Goal: Transaction & Acquisition: Subscribe to service/newsletter

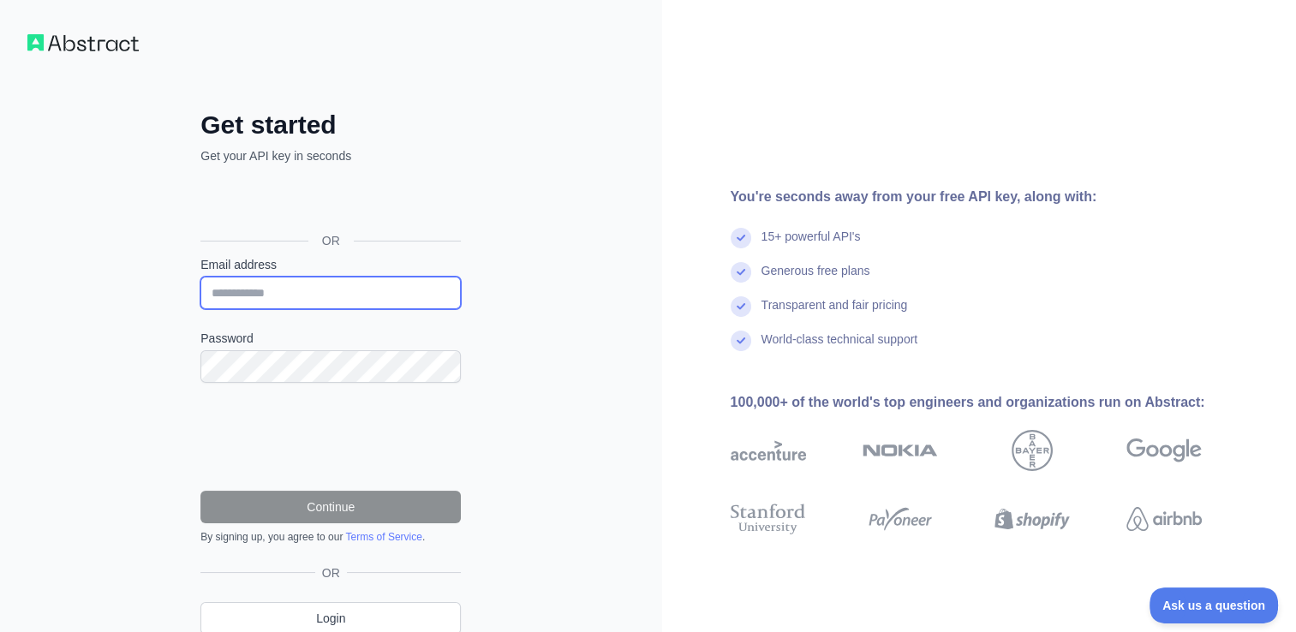
click at [262, 288] on input "Email address" at bounding box center [330, 293] width 260 height 33
type input "**********"
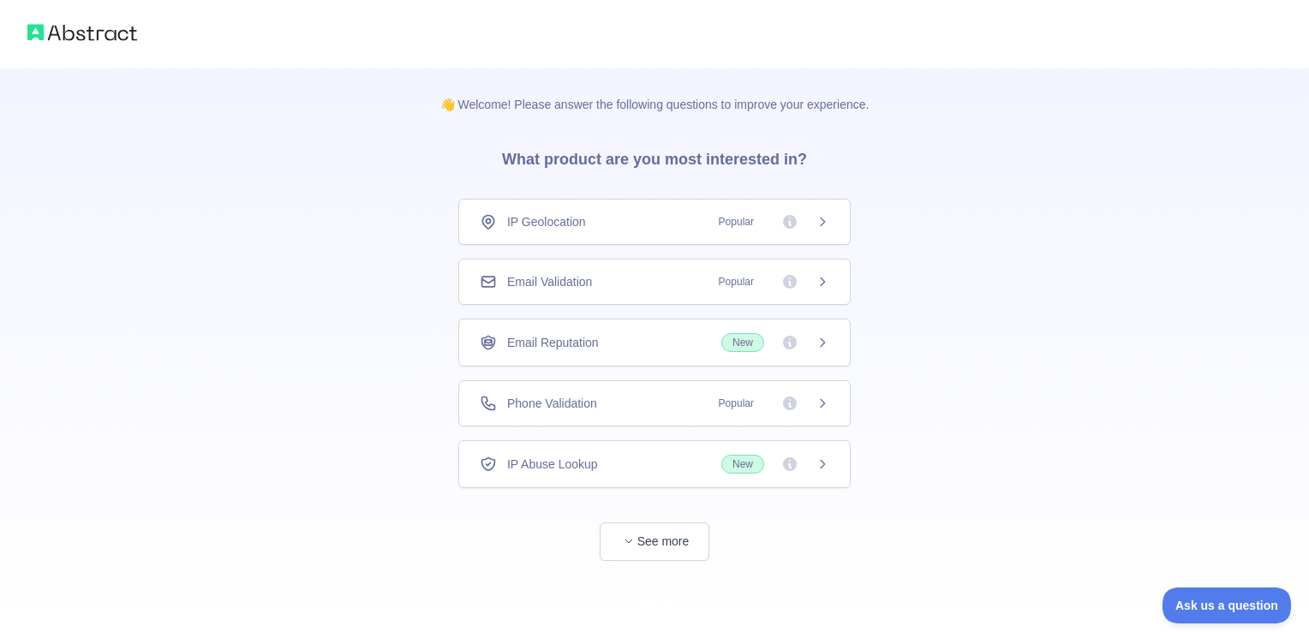
click at [1082, 459] on div "👋 Welcome! Please answer the following questions to improve your experience. Wh…" at bounding box center [654, 314] width 1309 height 629
click at [721, 385] on div "Phone Validation Popular" at bounding box center [654, 403] width 392 height 46
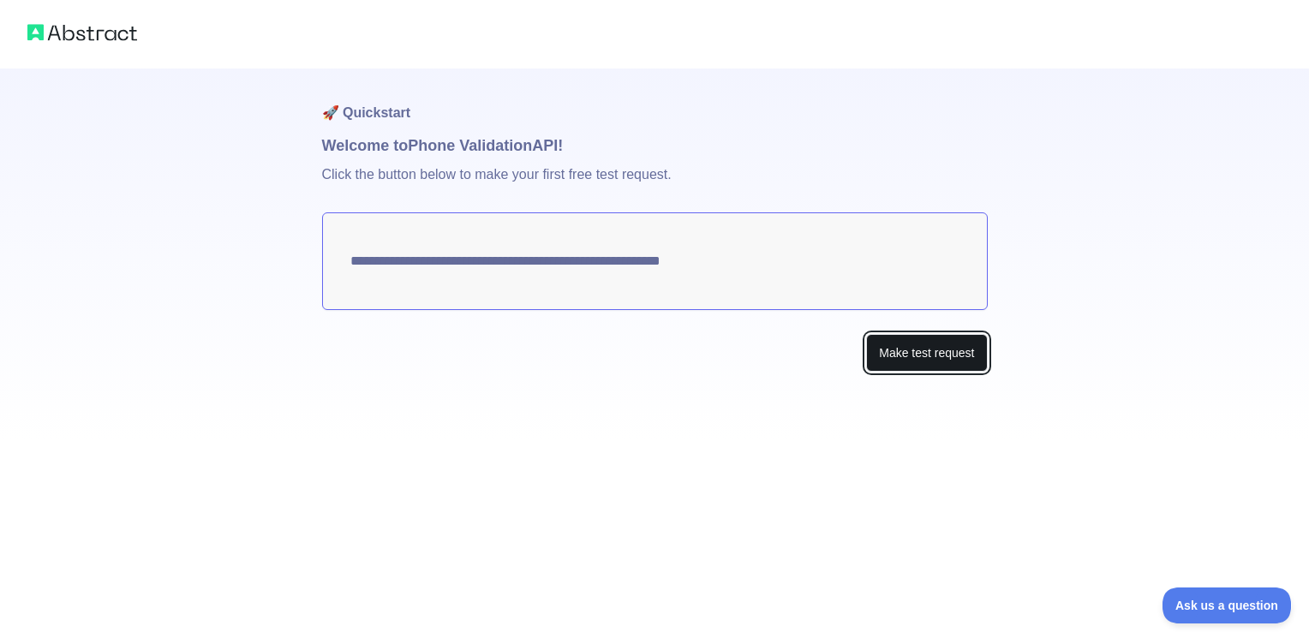
click at [915, 344] on button "Make test request" at bounding box center [926, 353] width 121 height 39
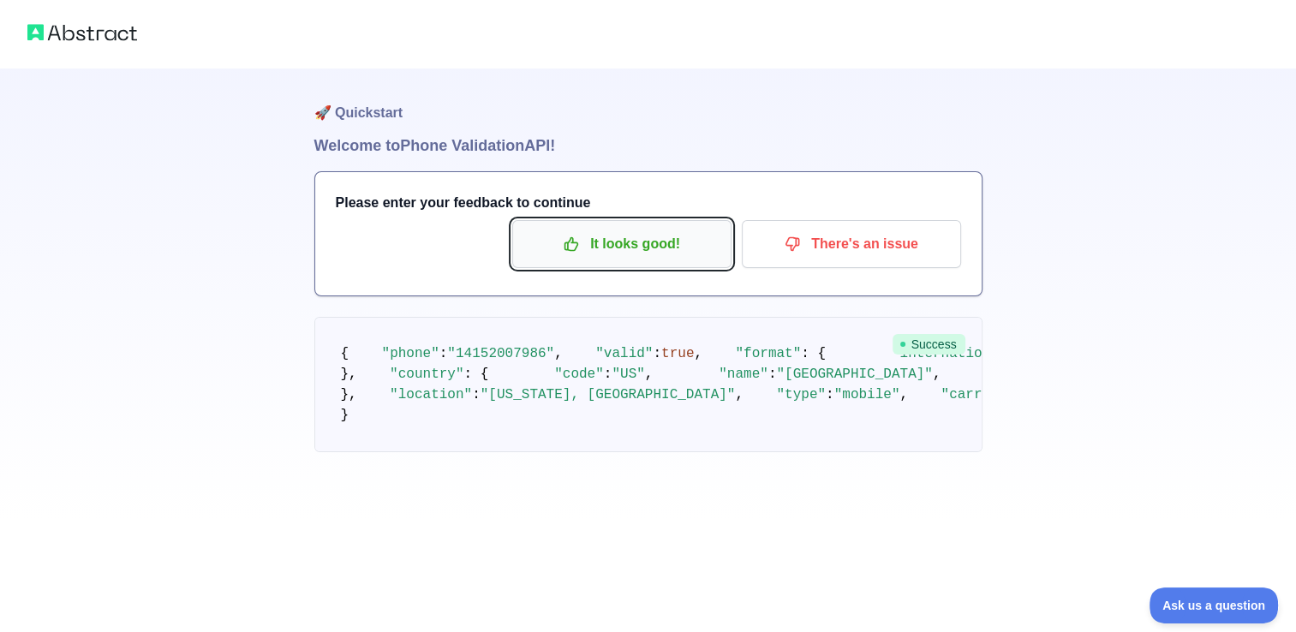
click at [648, 242] on p "It looks good!" at bounding box center [622, 244] width 194 height 29
